Goal: Answer question/provide support

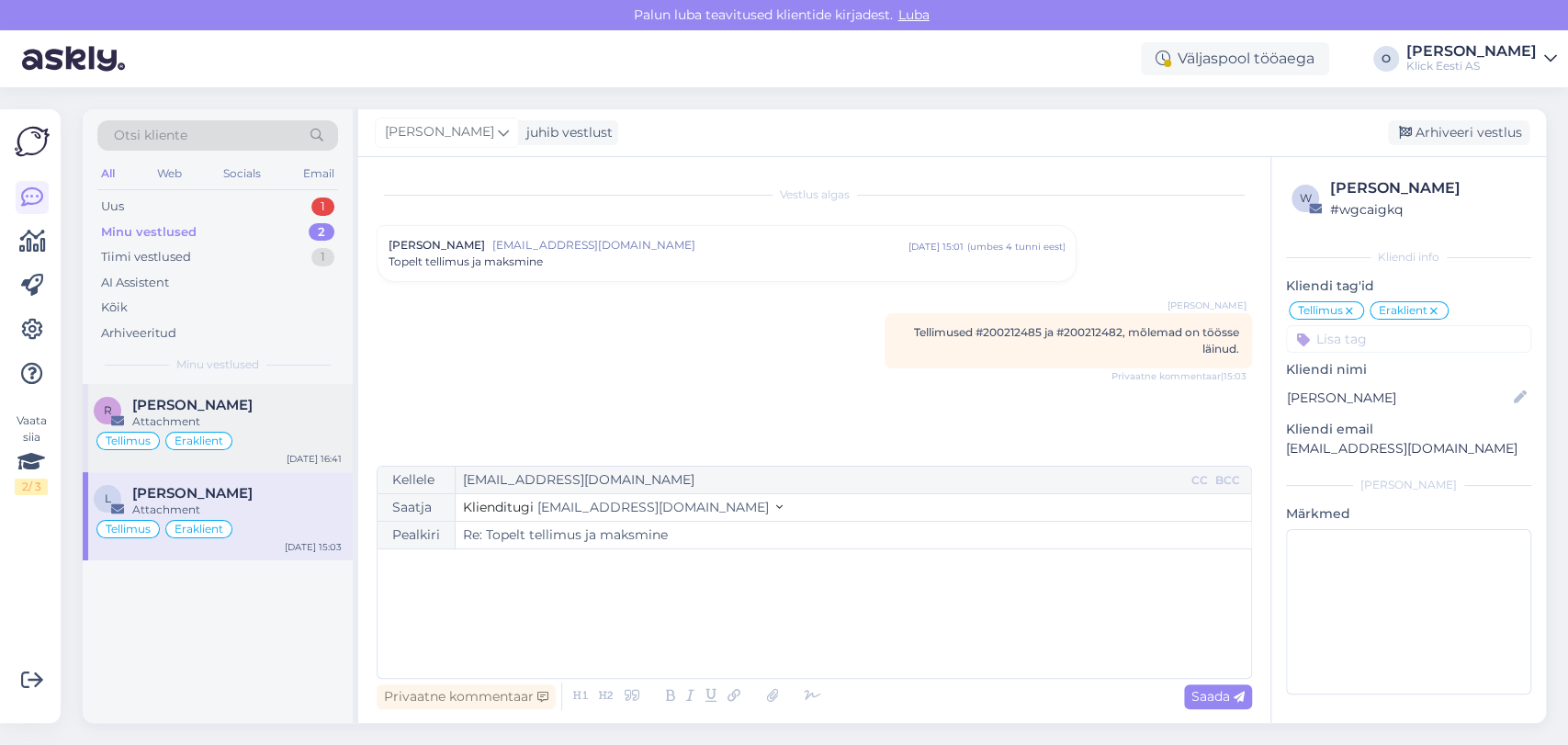
click at [154, 410] on span "[PERSON_NAME]" at bounding box center [192, 405] width 121 height 17
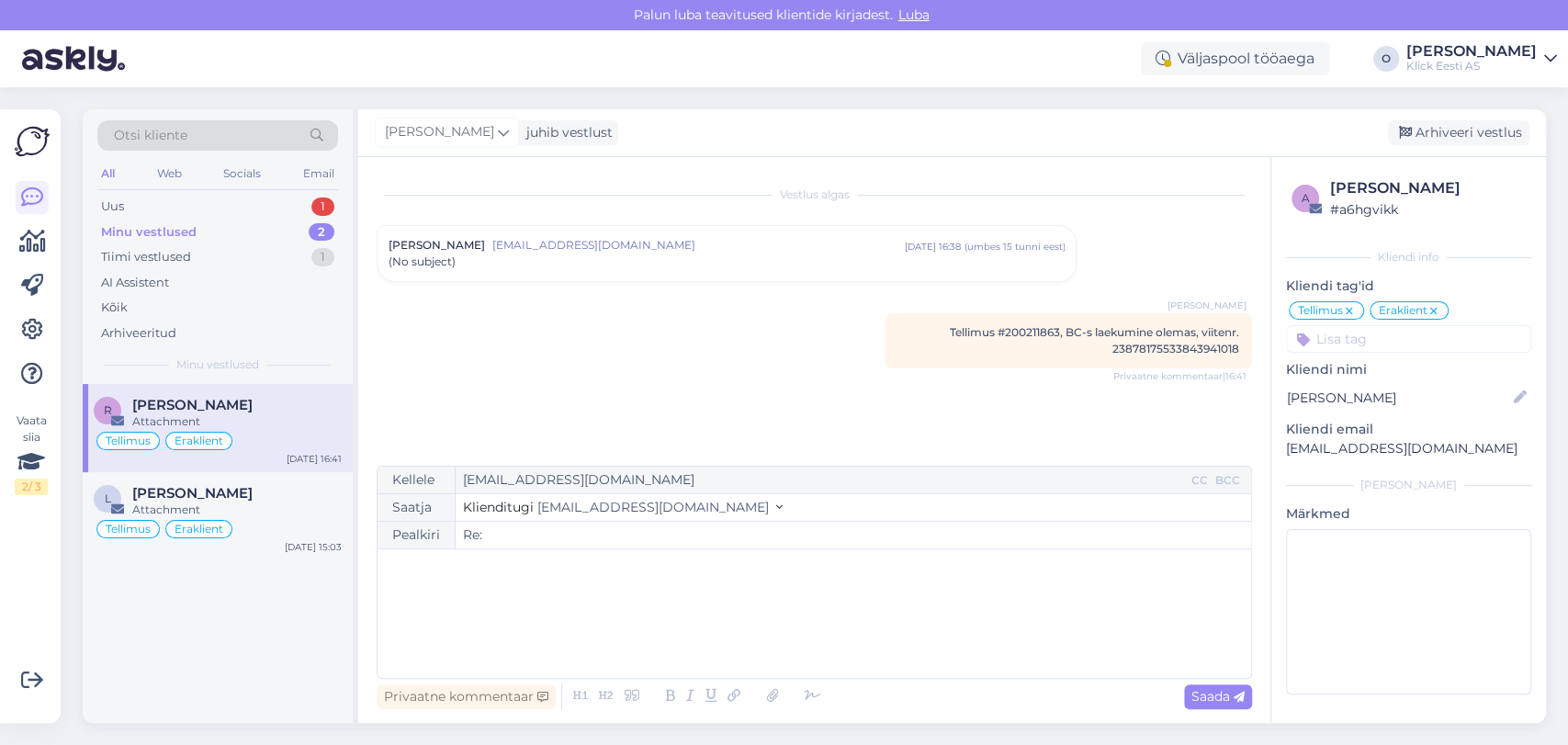
click at [430, 245] on span "[PERSON_NAME]" at bounding box center [436, 245] width 96 height 17
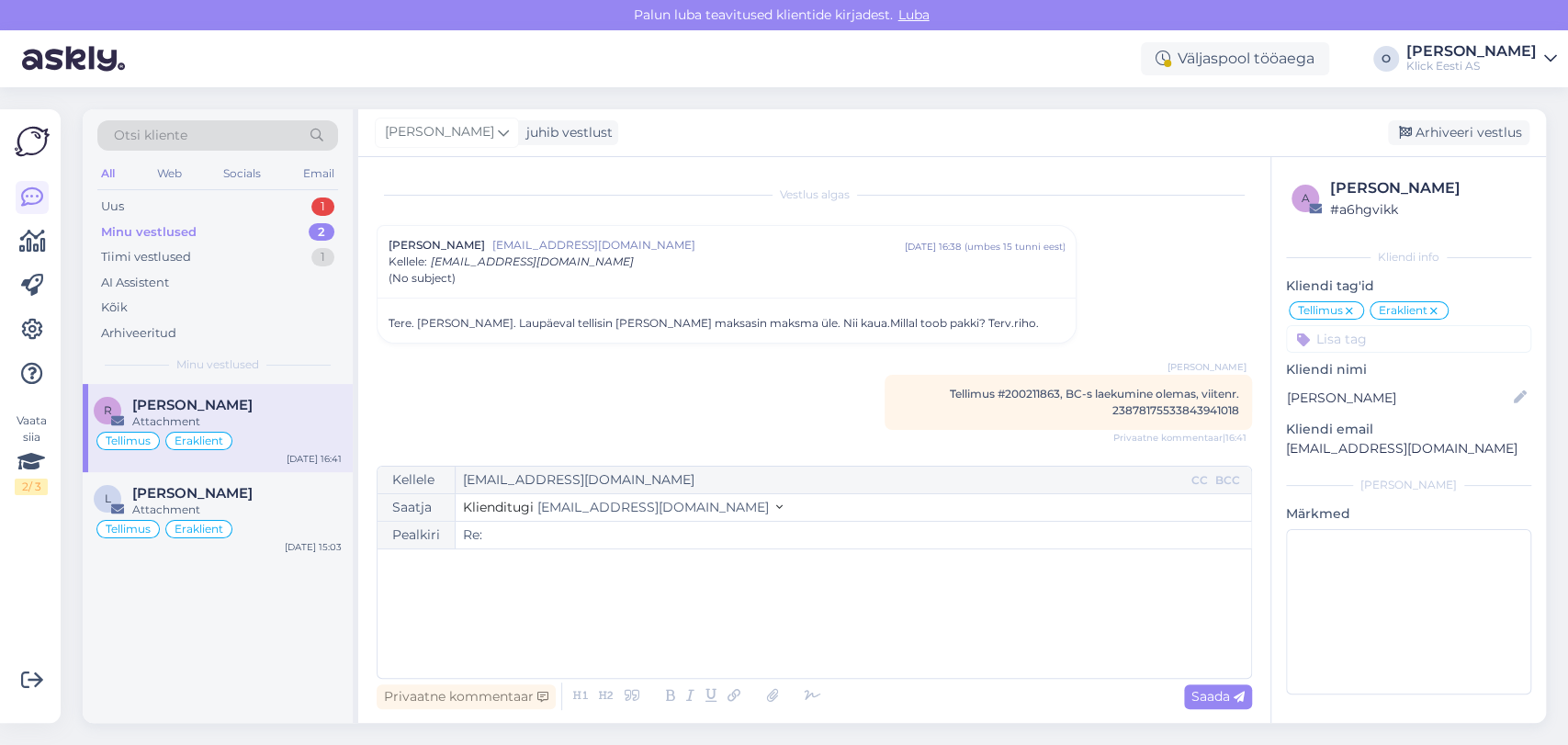
click at [650, 561] on p "﻿" at bounding box center [814, 569] width 855 height 20
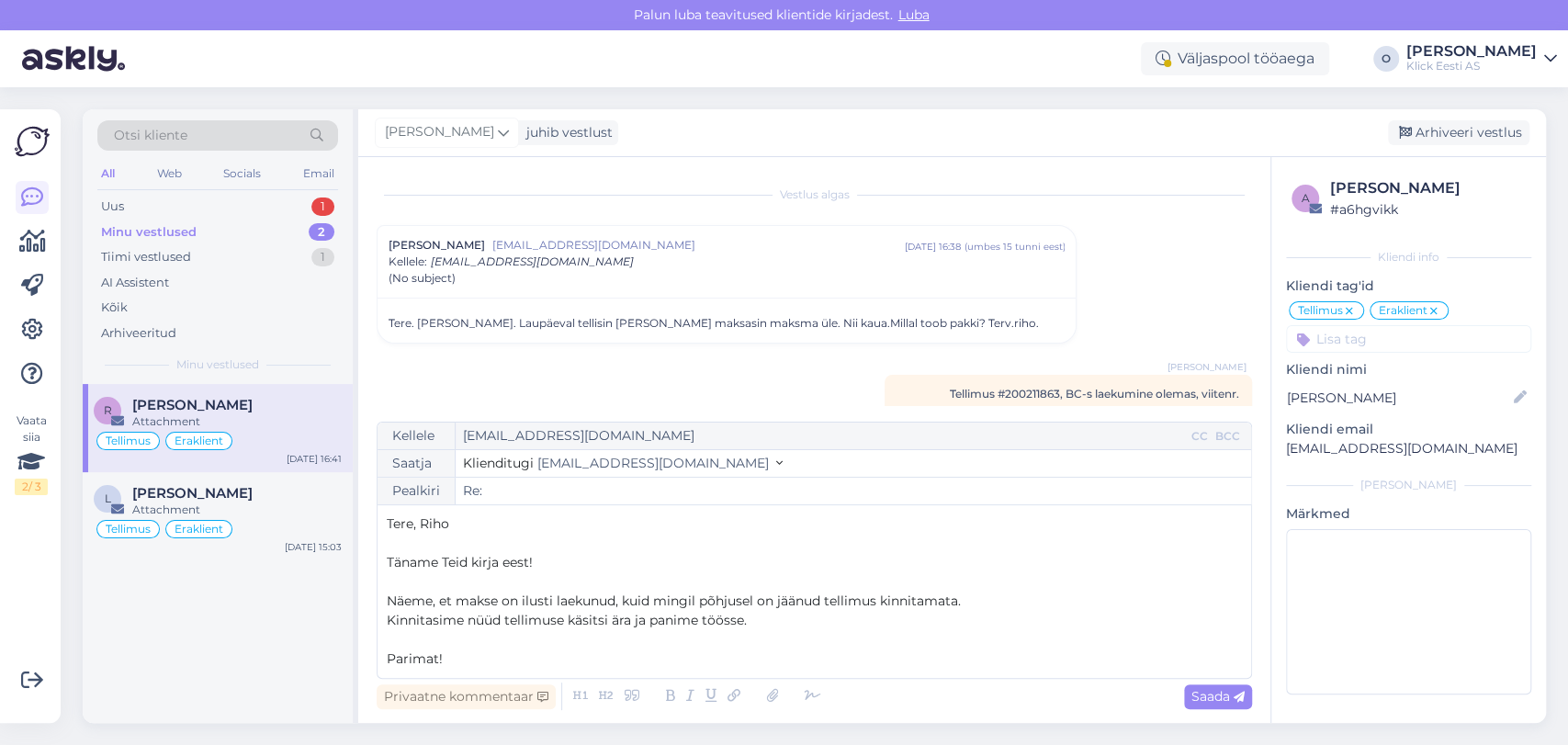
click at [831, 613] on p "Kinnitasime nüüd tellimuse käsitsi ära ja panime töösse." at bounding box center [814, 621] width 855 height 20
click at [1010, 394] on span "Tellimus #200211863, BC-s laekumine olemas, viitenr. 23878175533843941018" at bounding box center [1094, 402] width 289 height 30
copy span "200211863"
click at [790, 620] on p "Kinnitasime nüüd tellimuse käsitsi ära ja panime töösse." at bounding box center [814, 621] width 855 height 20
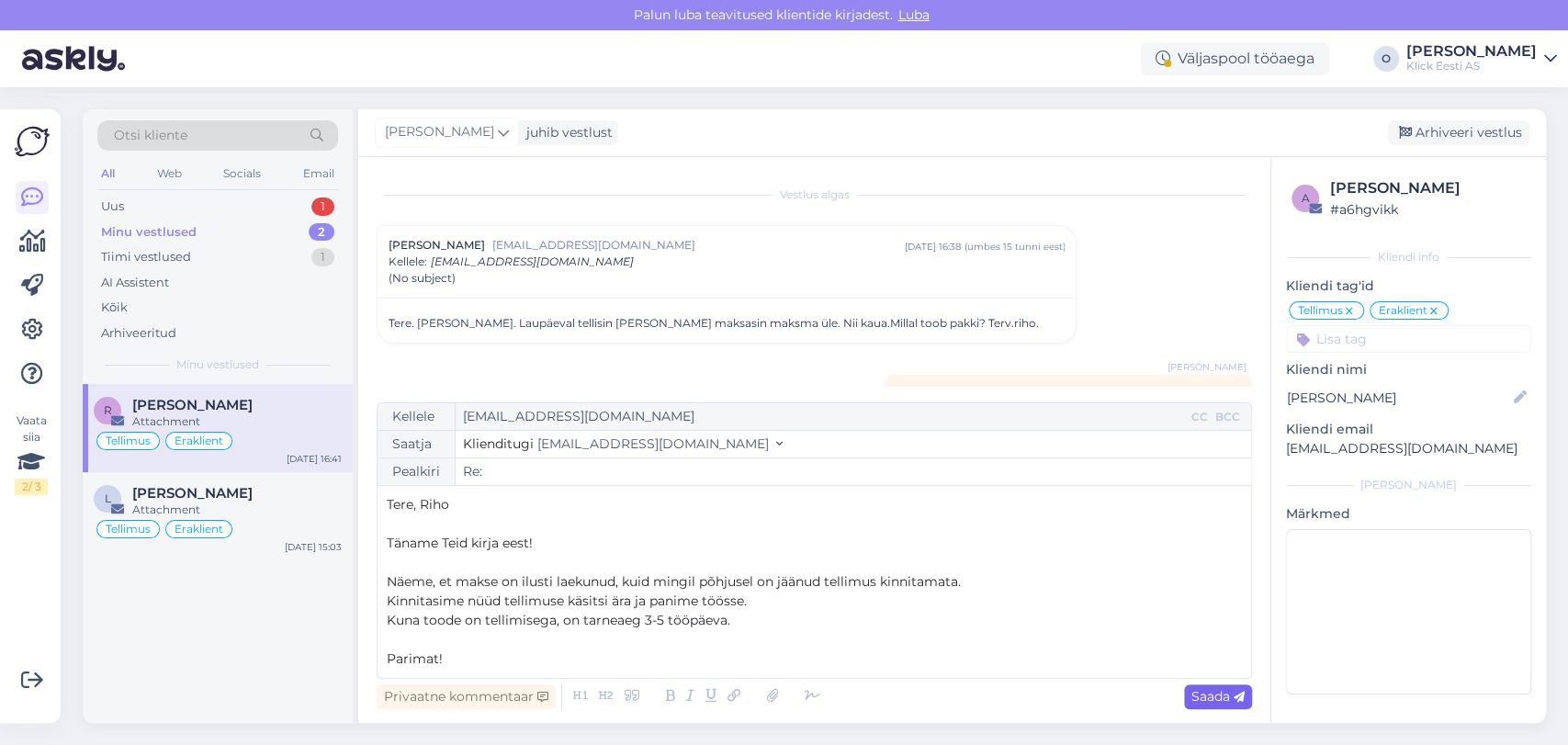
click at [1195, 703] on span "Saada" at bounding box center [1217, 696] width 53 height 17
type input "Re: Re:"
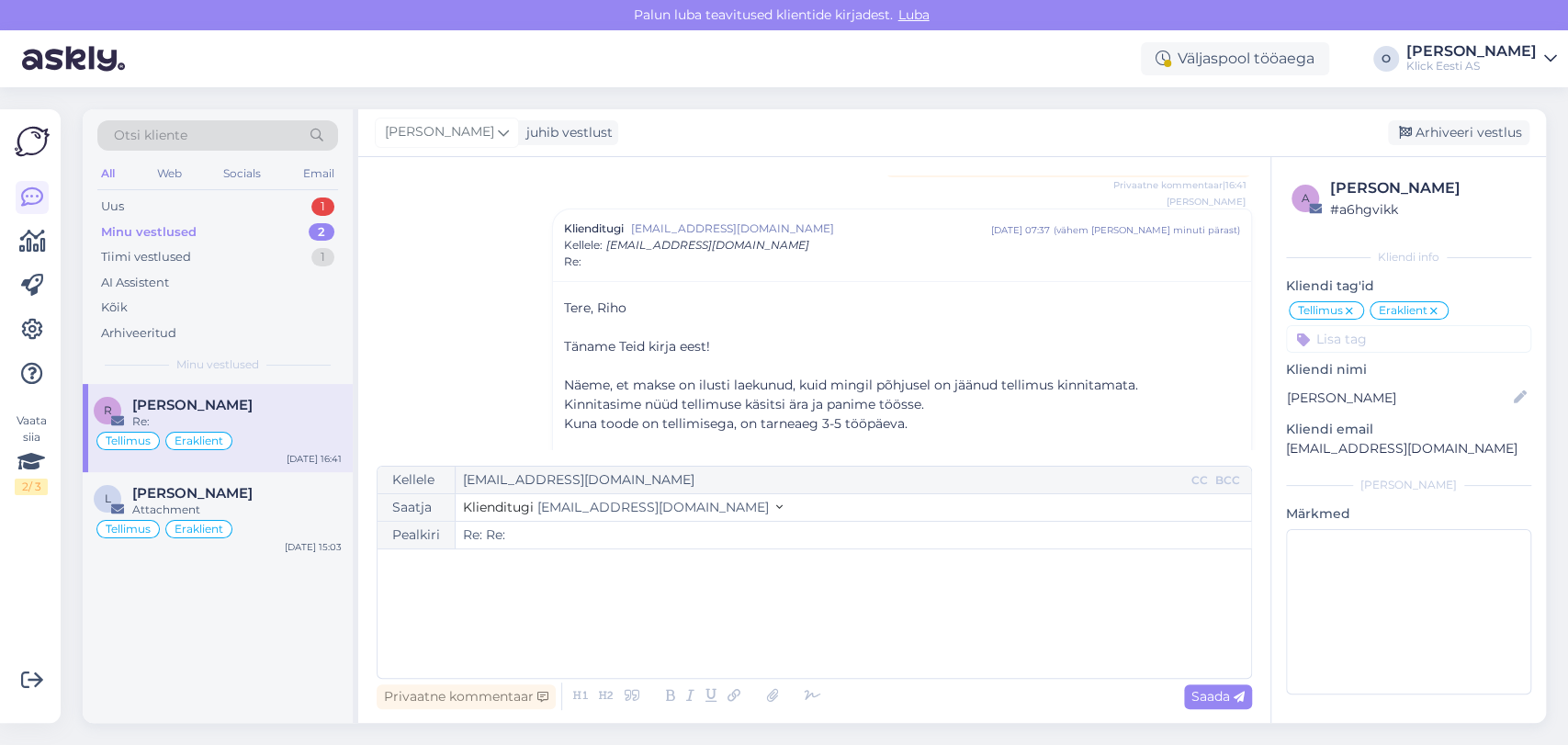
scroll to position [297, 0]
